Goal: Task Accomplishment & Management: Complete application form

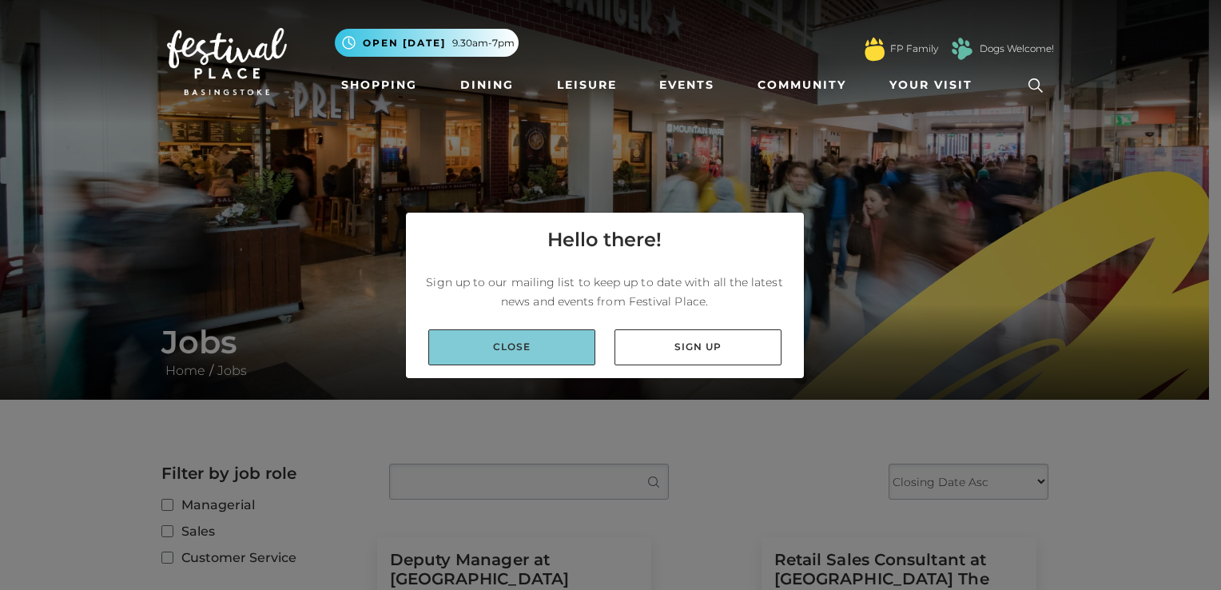
click at [535, 343] on link "Close" at bounding box center [511, 347] width 167 height 36
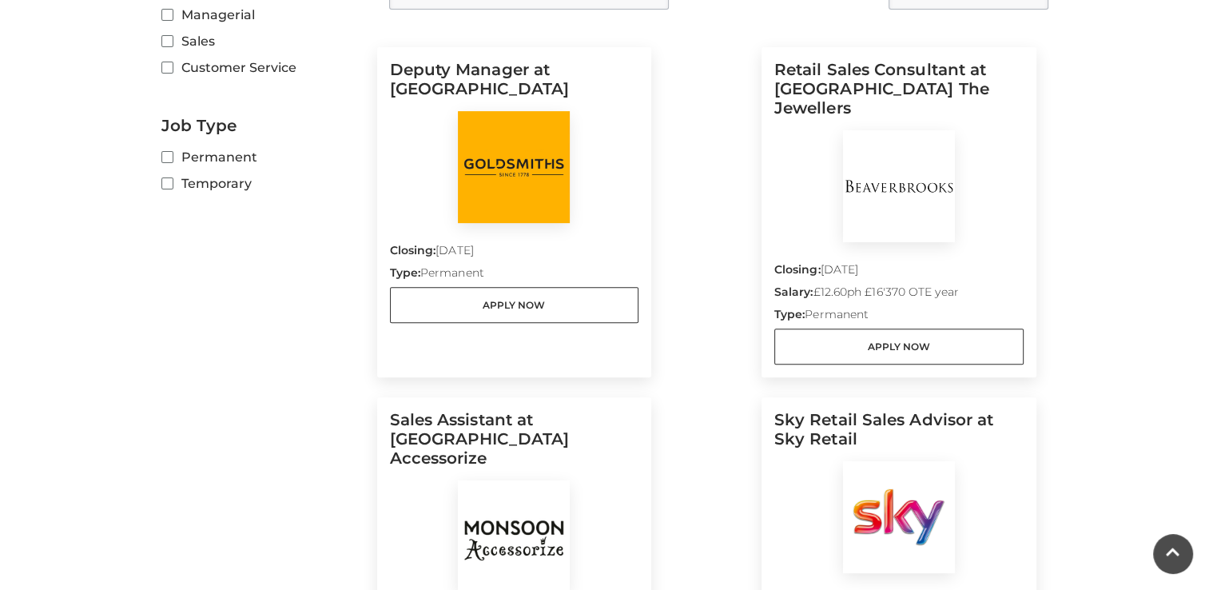
scroll to position [480, 0]
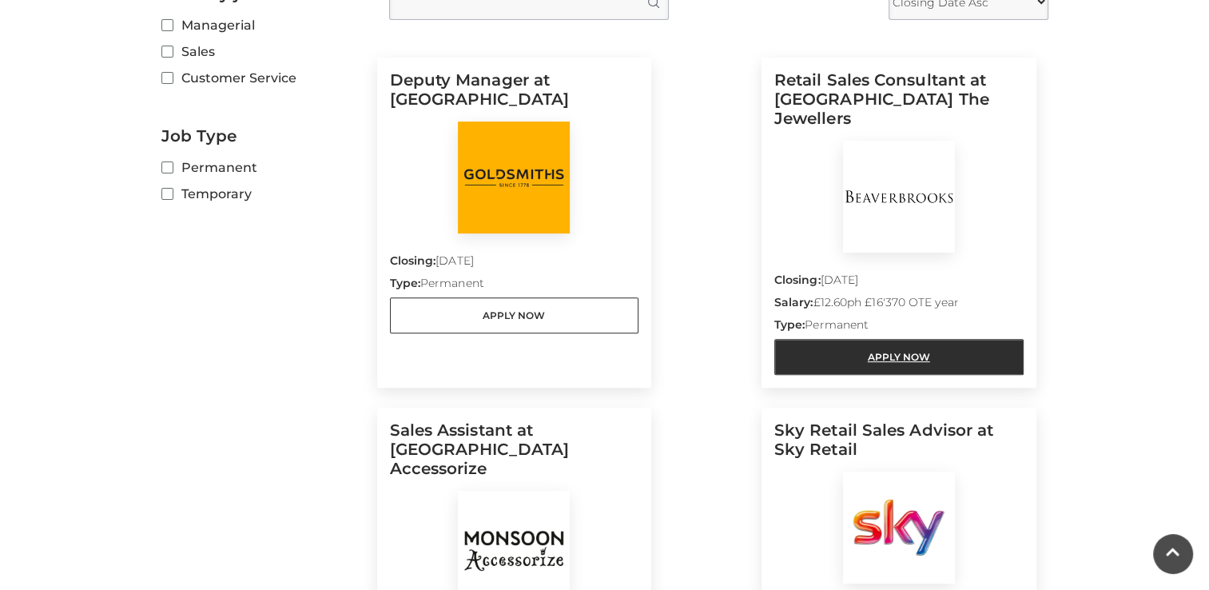
click at [914, 339] on link "Apply Now" at bounding box center [898, 357] width 249 height 36
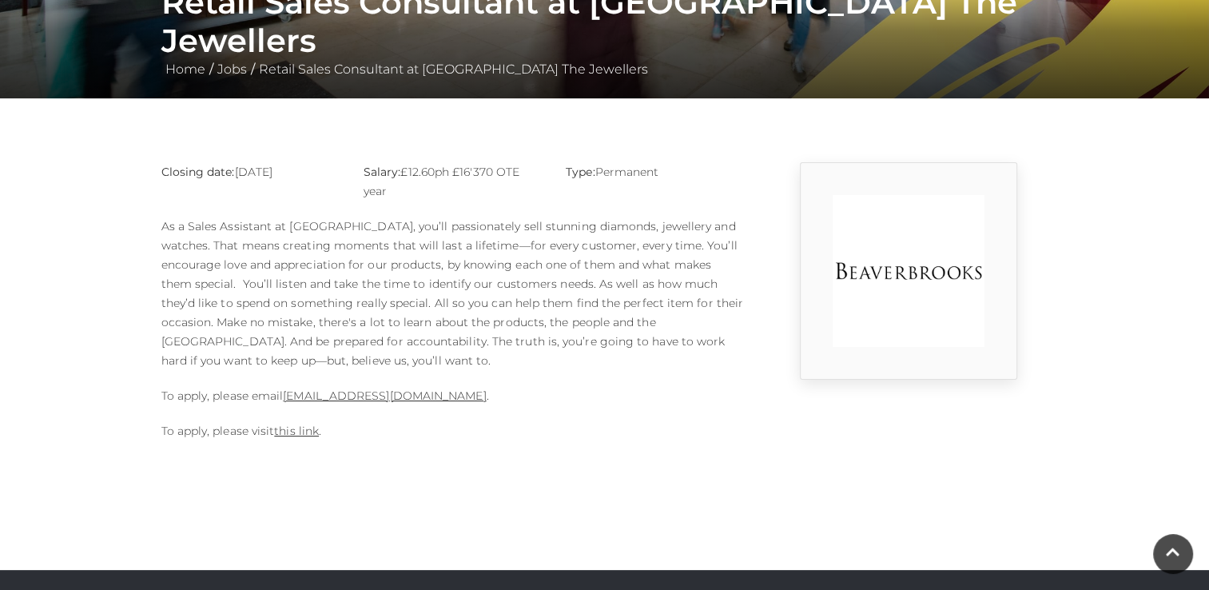
scroll to position [240, 0]
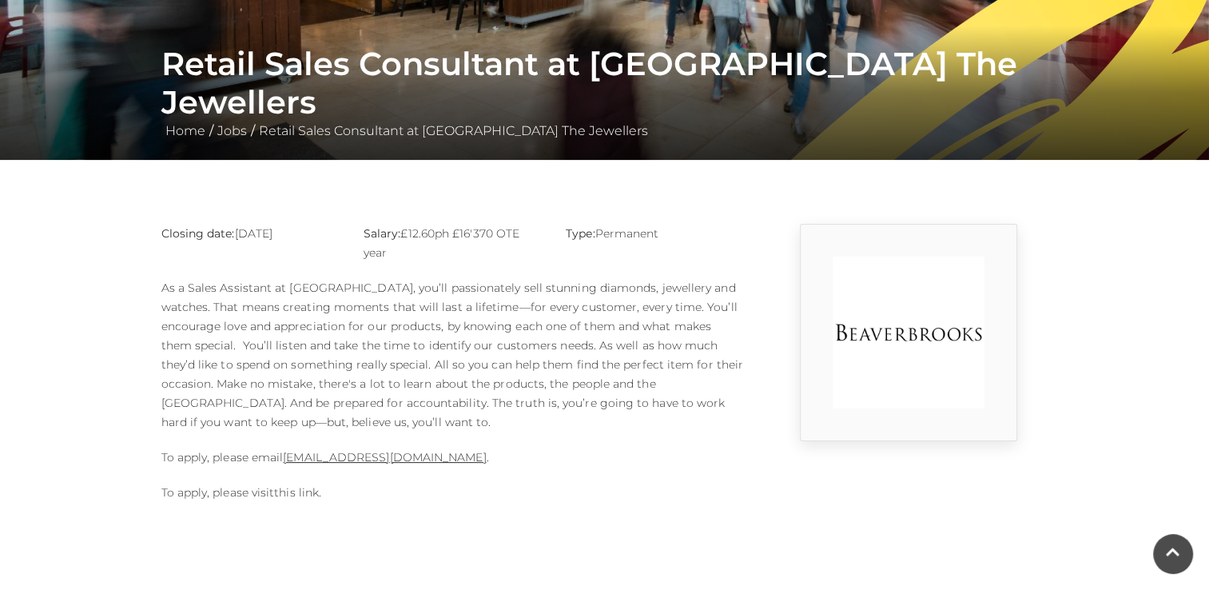
click at [300, 496] on link "this link" at bounding box center [296, 492] width 45 height 14
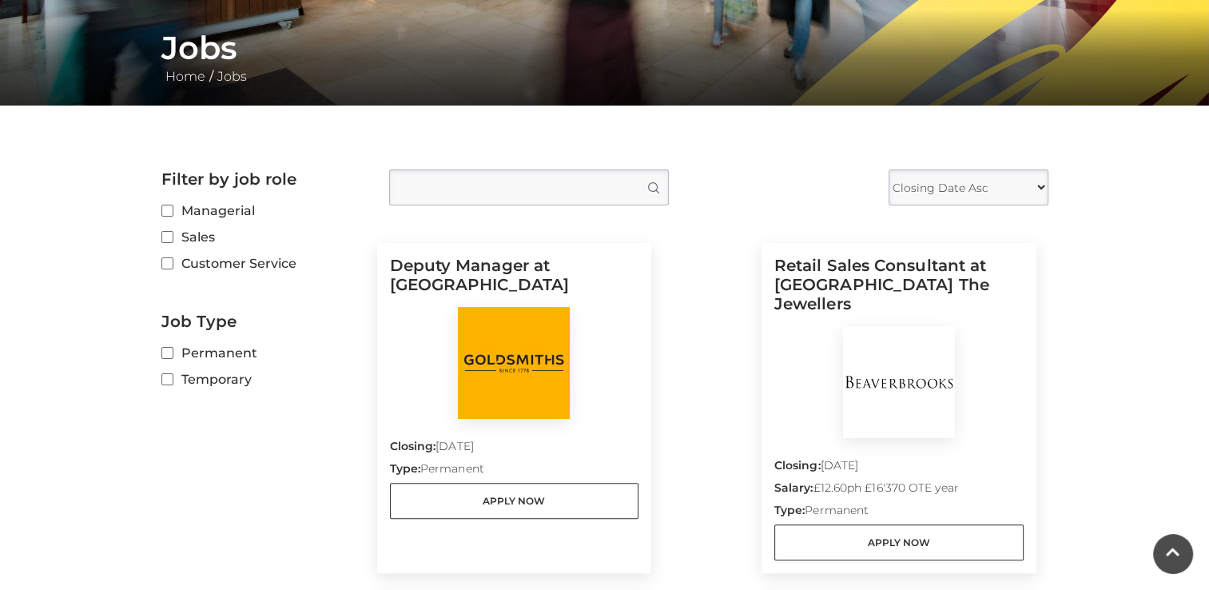
scroll to position [320, 0]
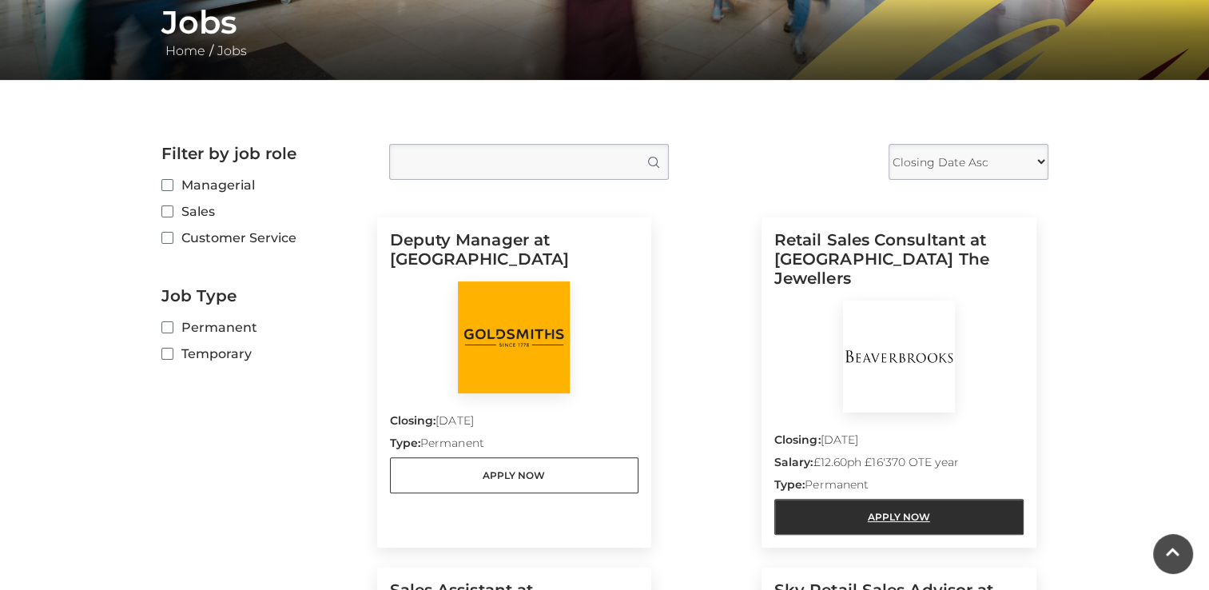
click at [846, 502] on link "Apply Now" at bounding box center [898, 517] width 249 height 36
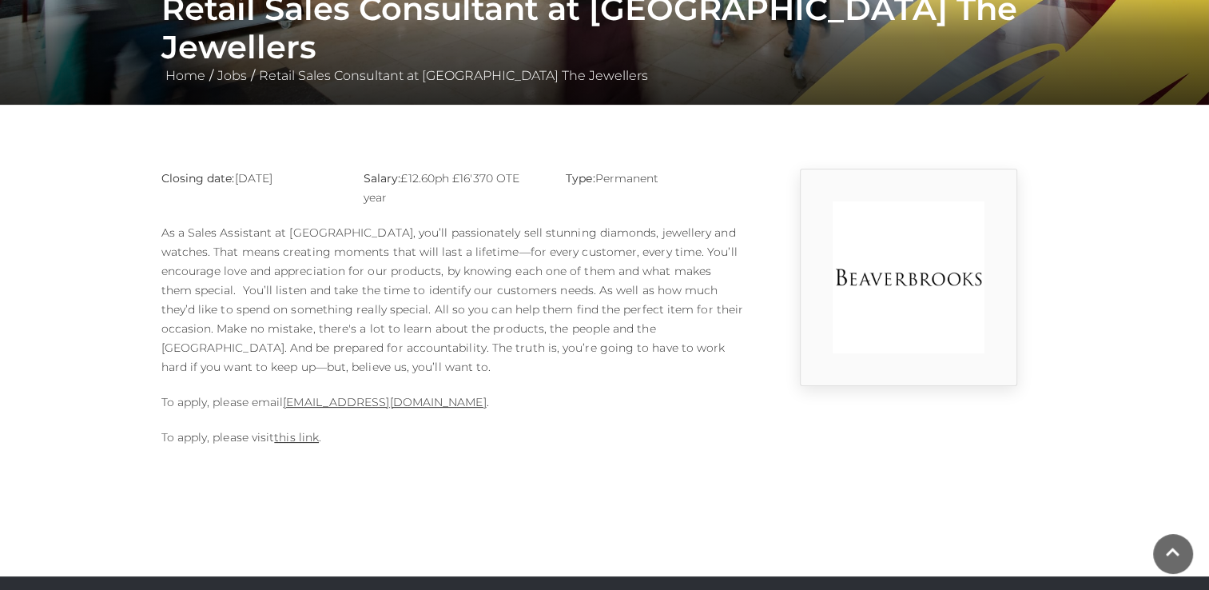
scroll to position [400, 0]
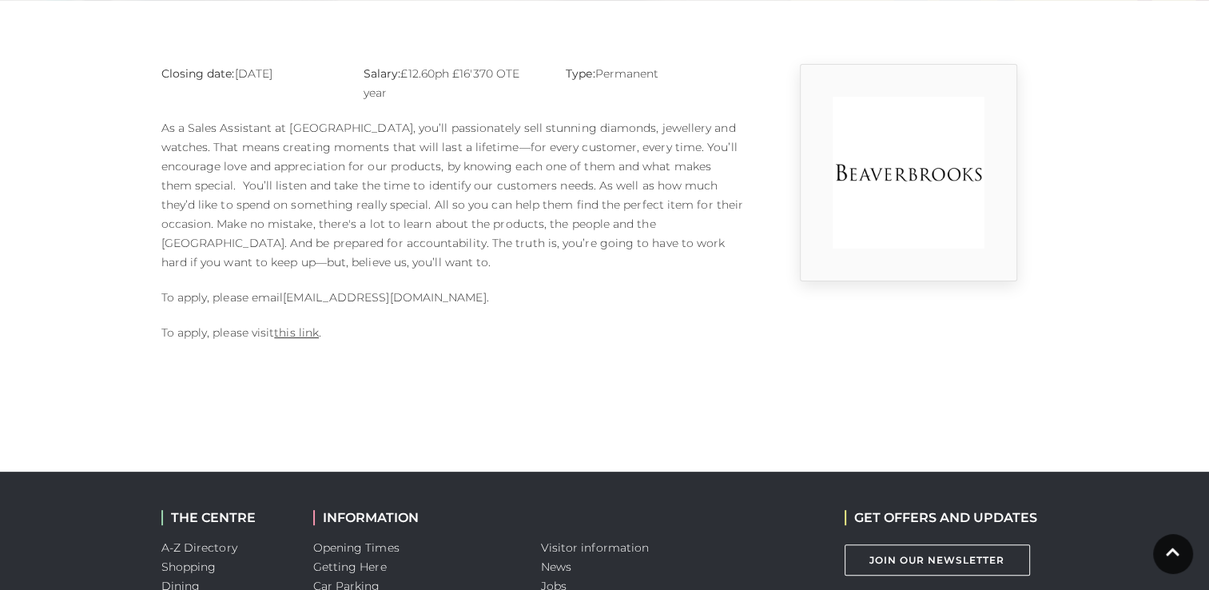
click at [362, 297] on link "basingstoke.branch@beaverbrooks.co.uk" at bounding box center [384, 297] width 203 height 14
click at [345, 382] on body "Skip to Navigation Skip to Content Toggle navigation .st5{fill:none;stroke:#FFF…" at bounding box center [604, 216] width 1209 height 1232
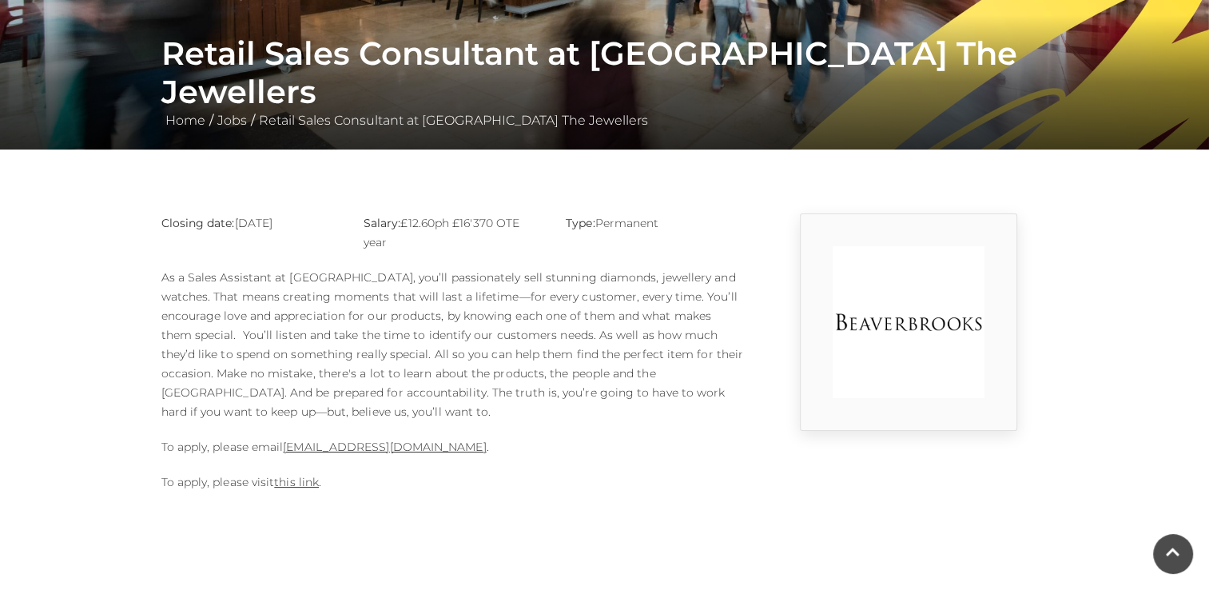
scroll to position [240, 0]
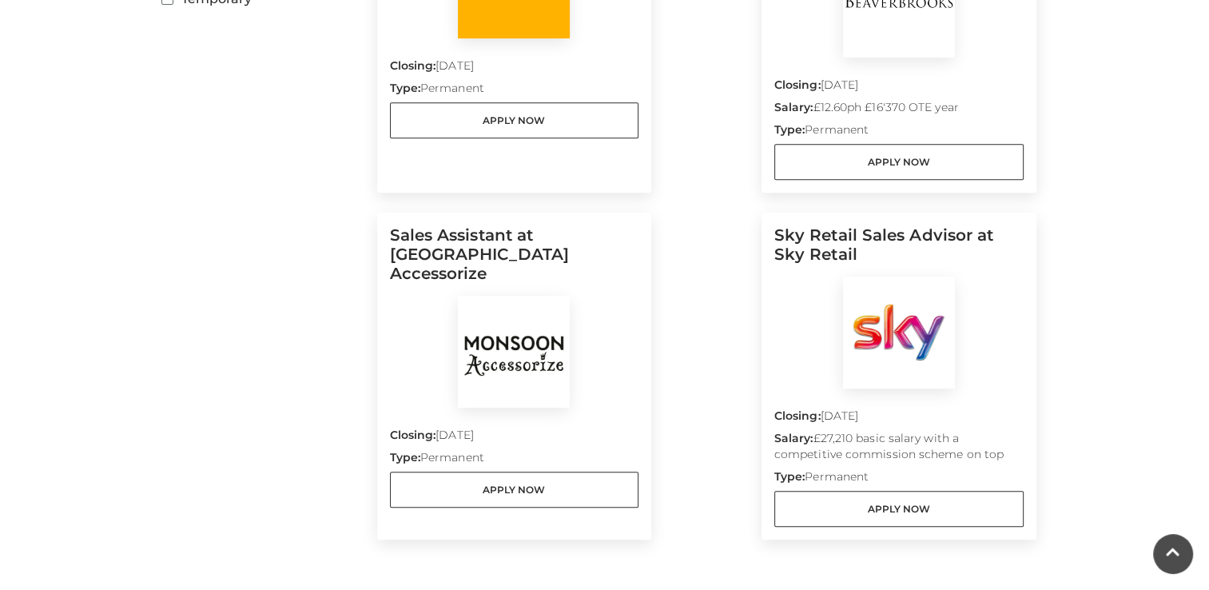
scroll to position [719, 0]
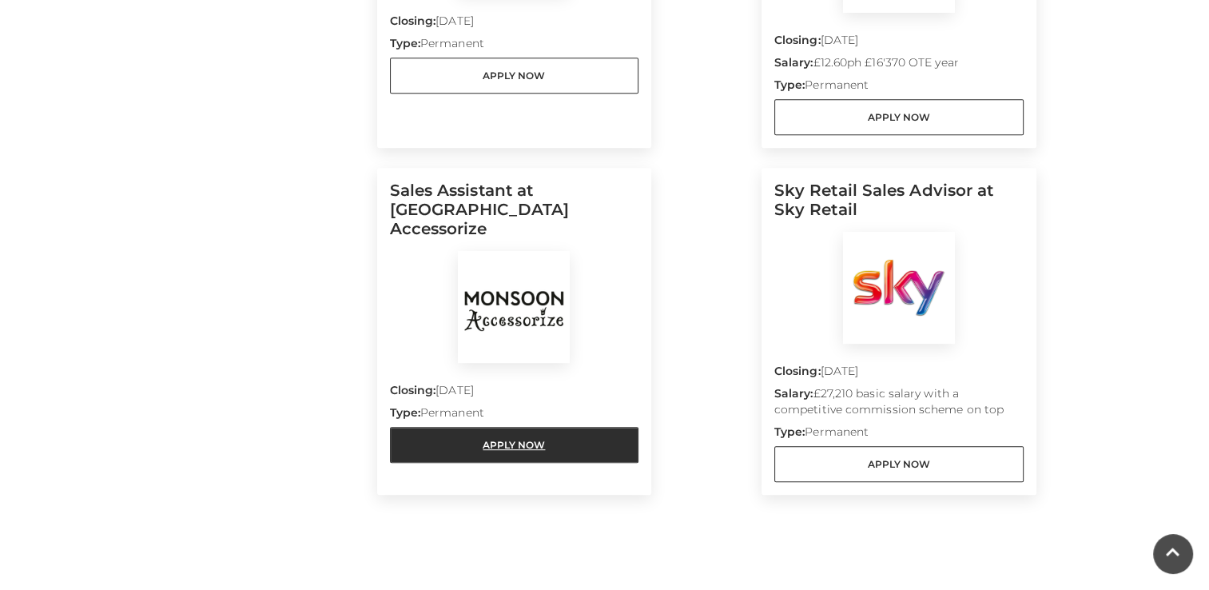
click at [563, 427] on link "Apply Now" at bounding box center [514, 445] width 249 height 36
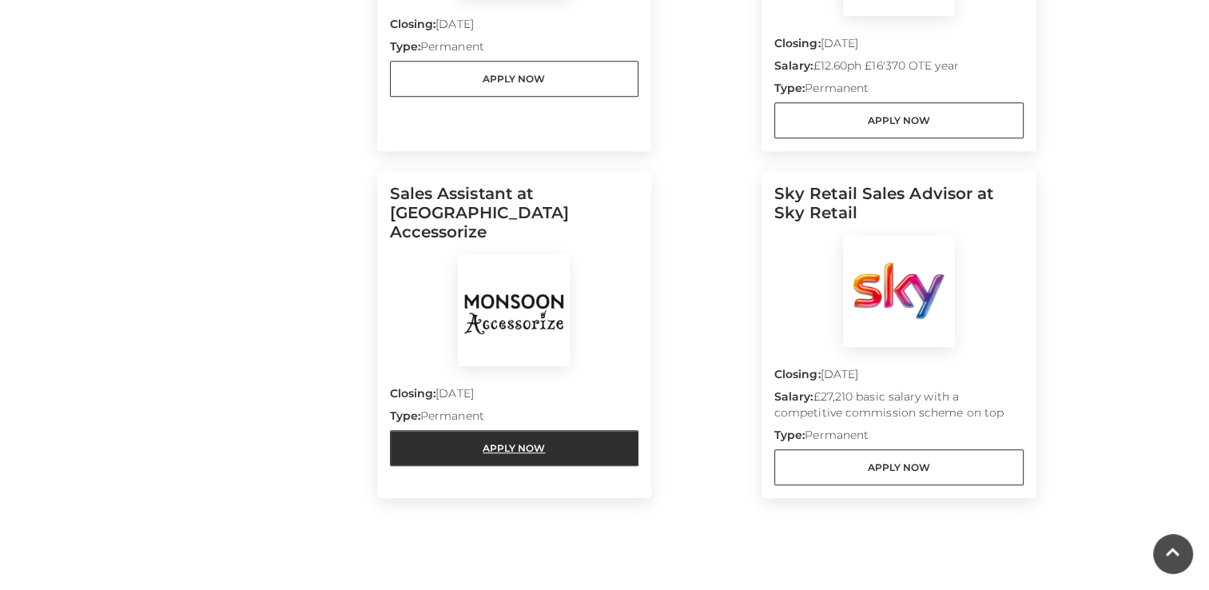
scroll to position [719, 0]
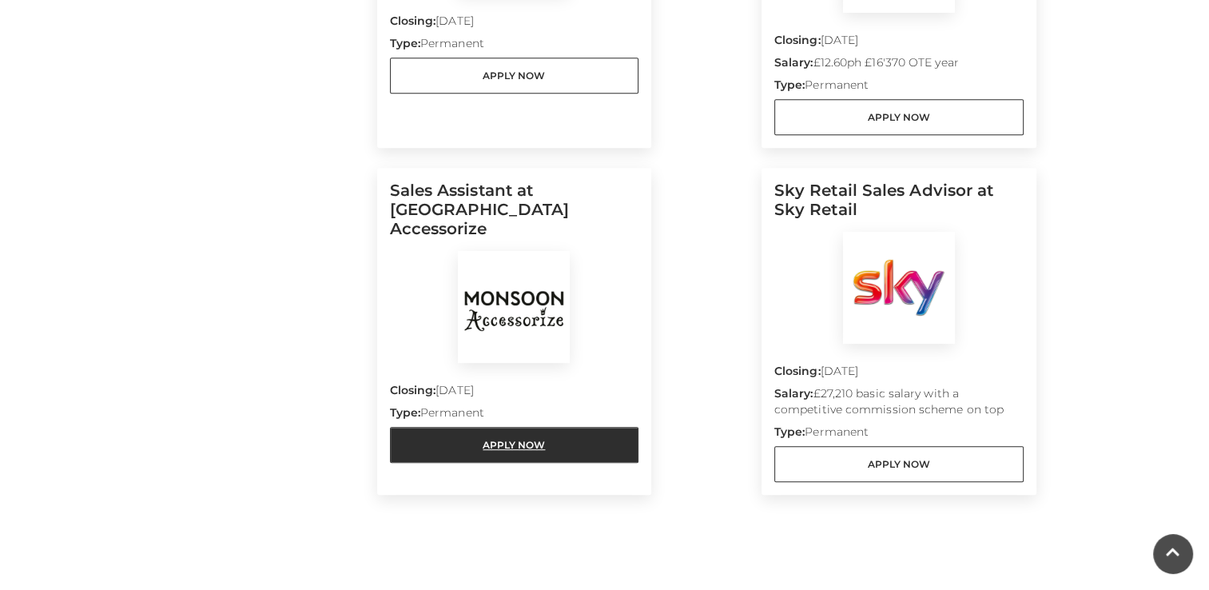
click at [406, 427] on link "Apply Now" at bounding box center [514, 445] width 249 height 36
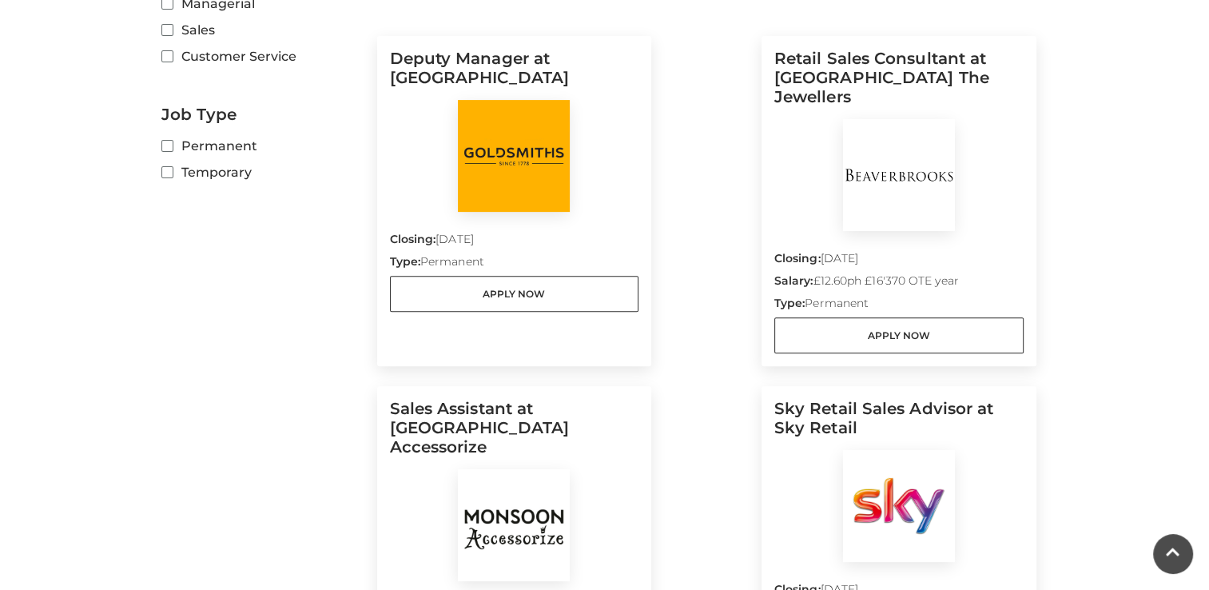
scroll to position [480, 0]
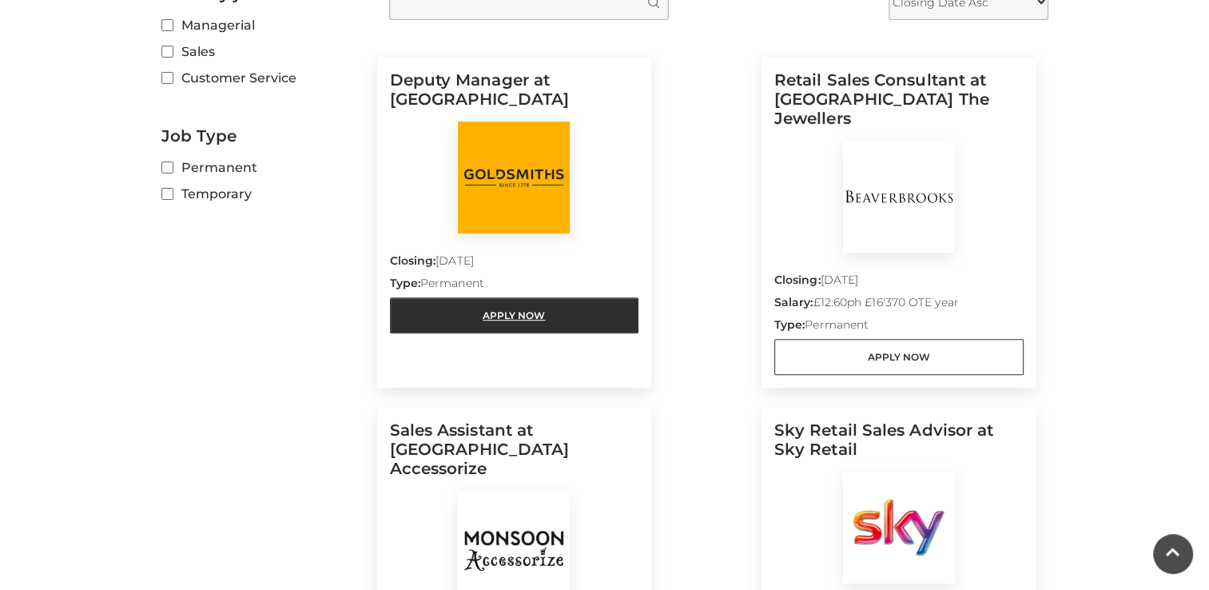
click at [515, 312] on link "Apply Now" at bounding box center [514, 315] width 249 height 36
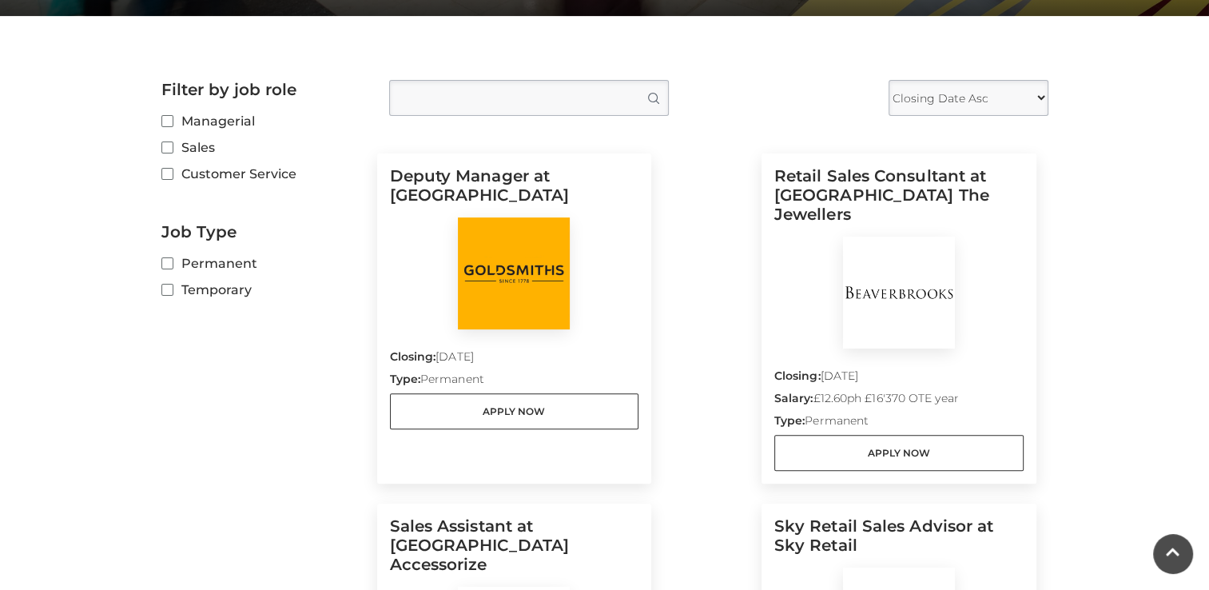
scroll to position [160, 0]
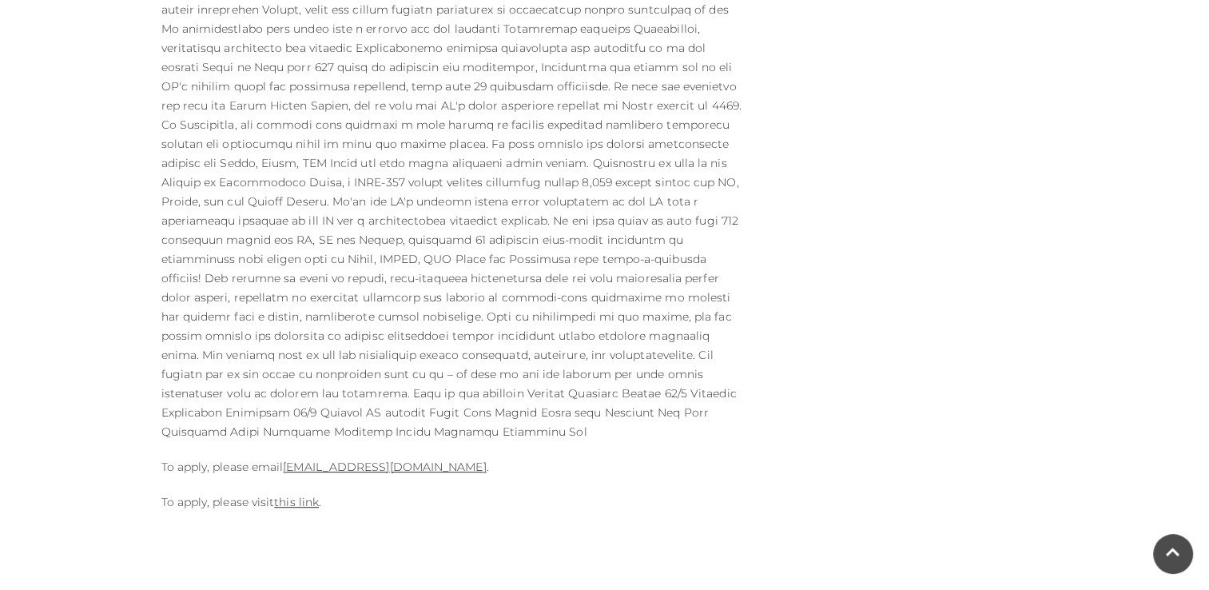
scroll to position [799, 0]
